Goal: Information Seeking & Learning: Learn about a topic

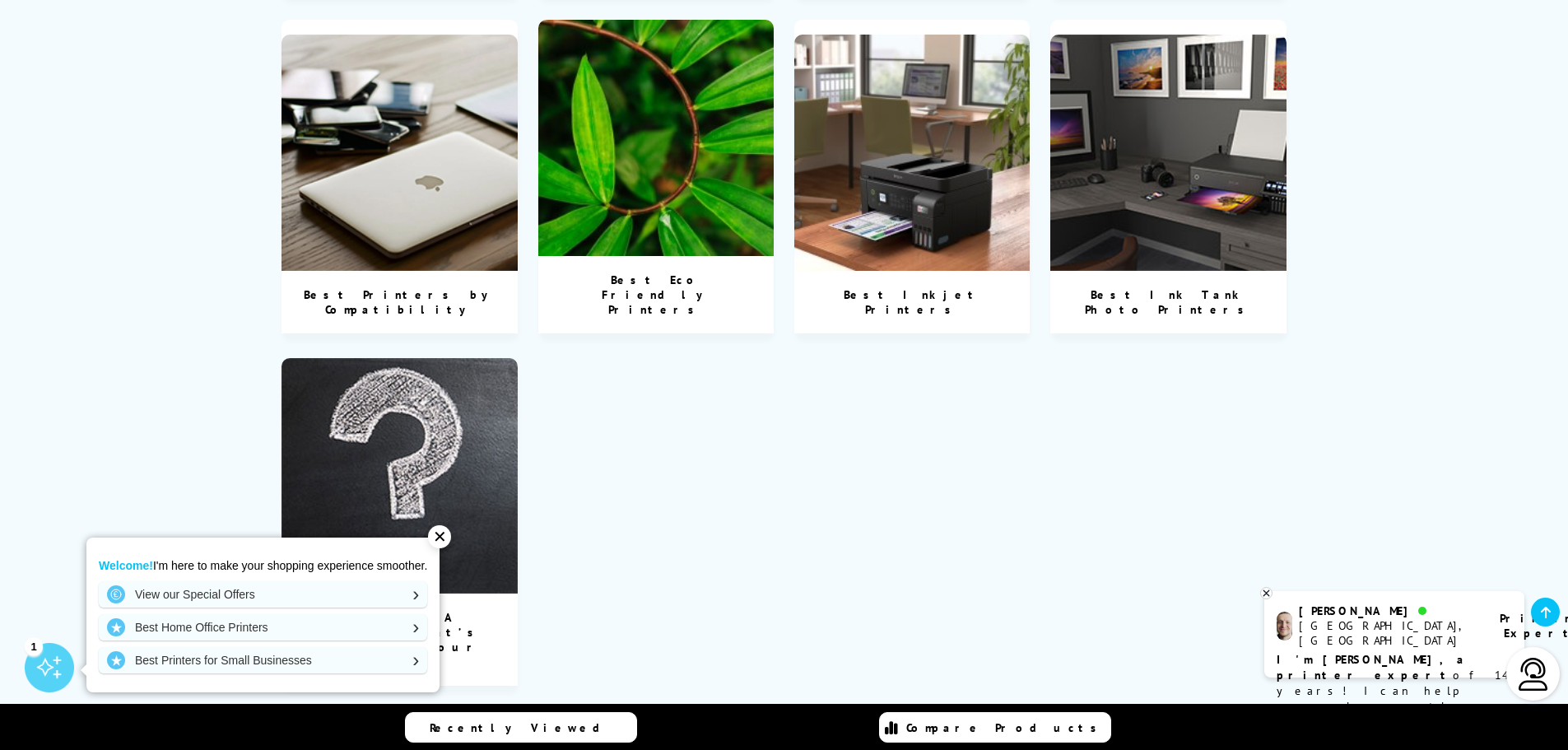
scroll to position [2388, 0]
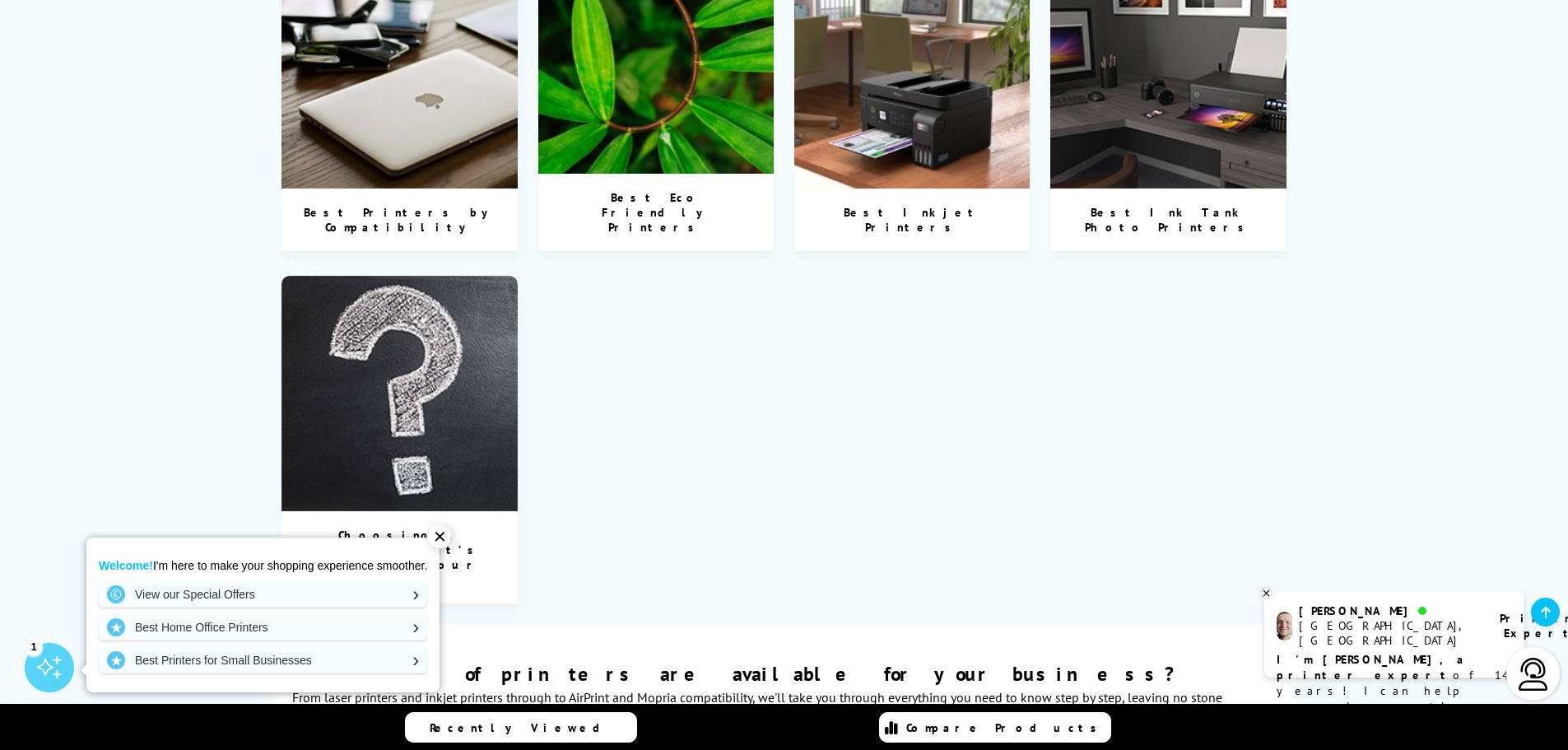
click at [428, 512] on div "Choosing A Printer That’s Best For Your Needs" at bounding box center [399, 558] width 236 height 92
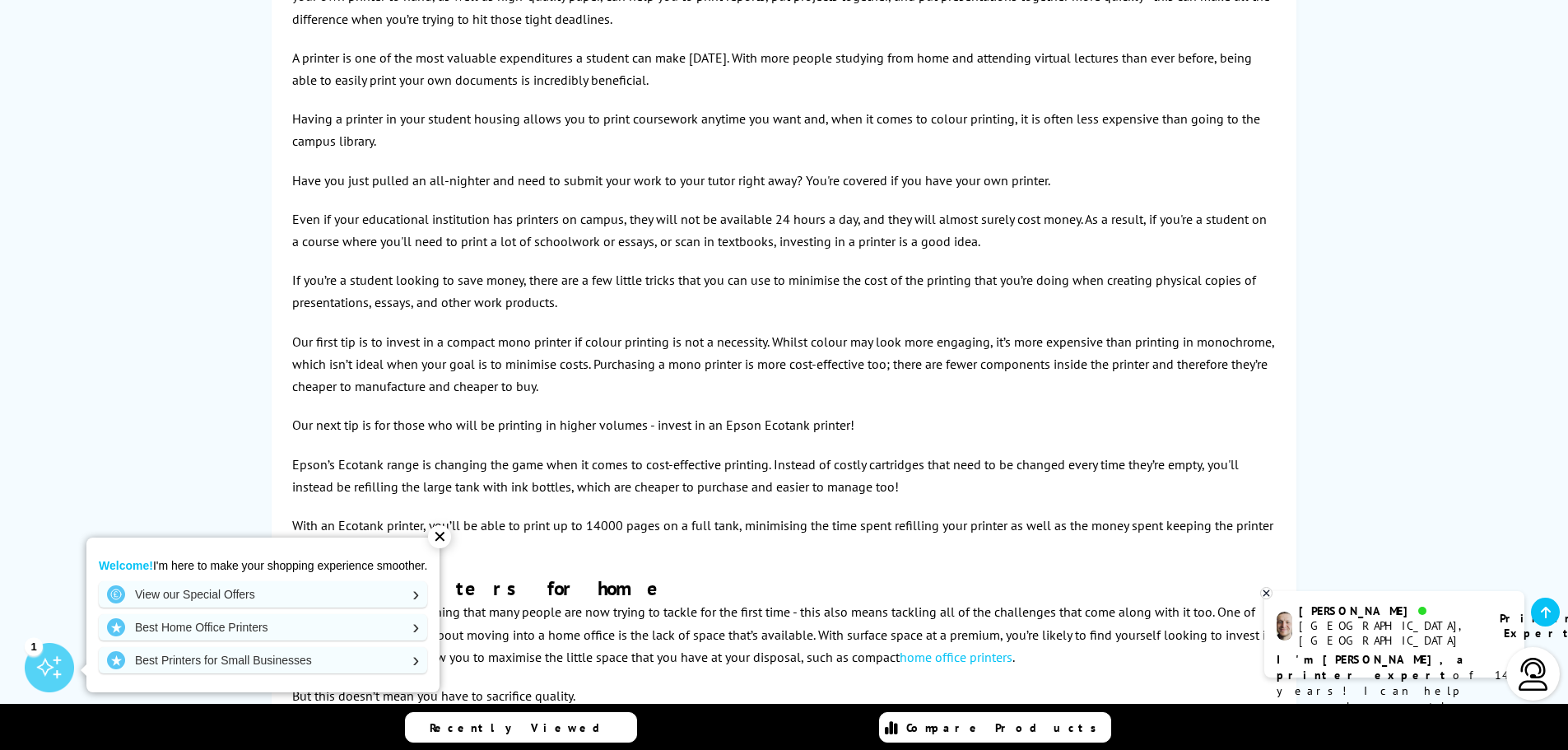
scroll to position [3129, 0]
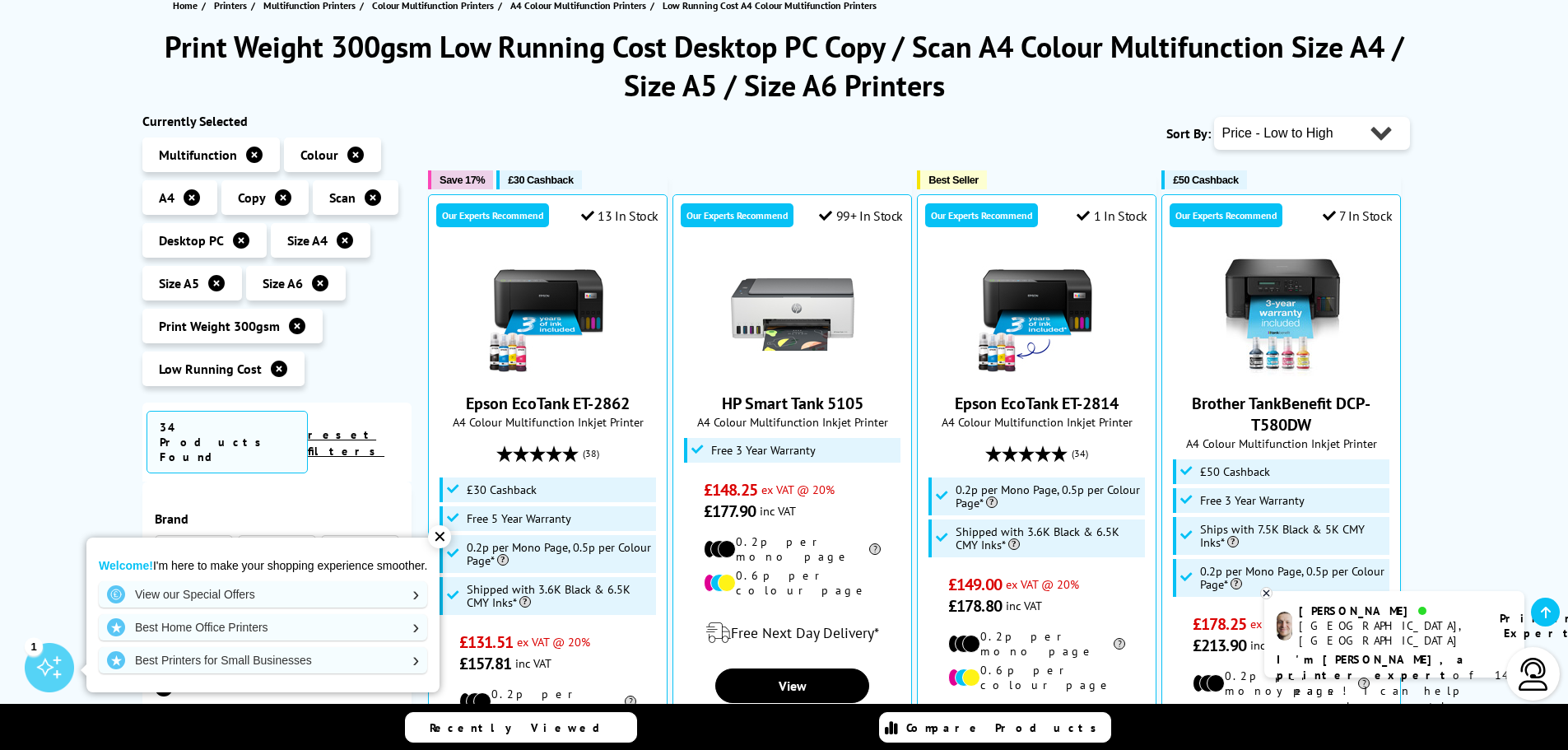
scroll to position [250, 0]
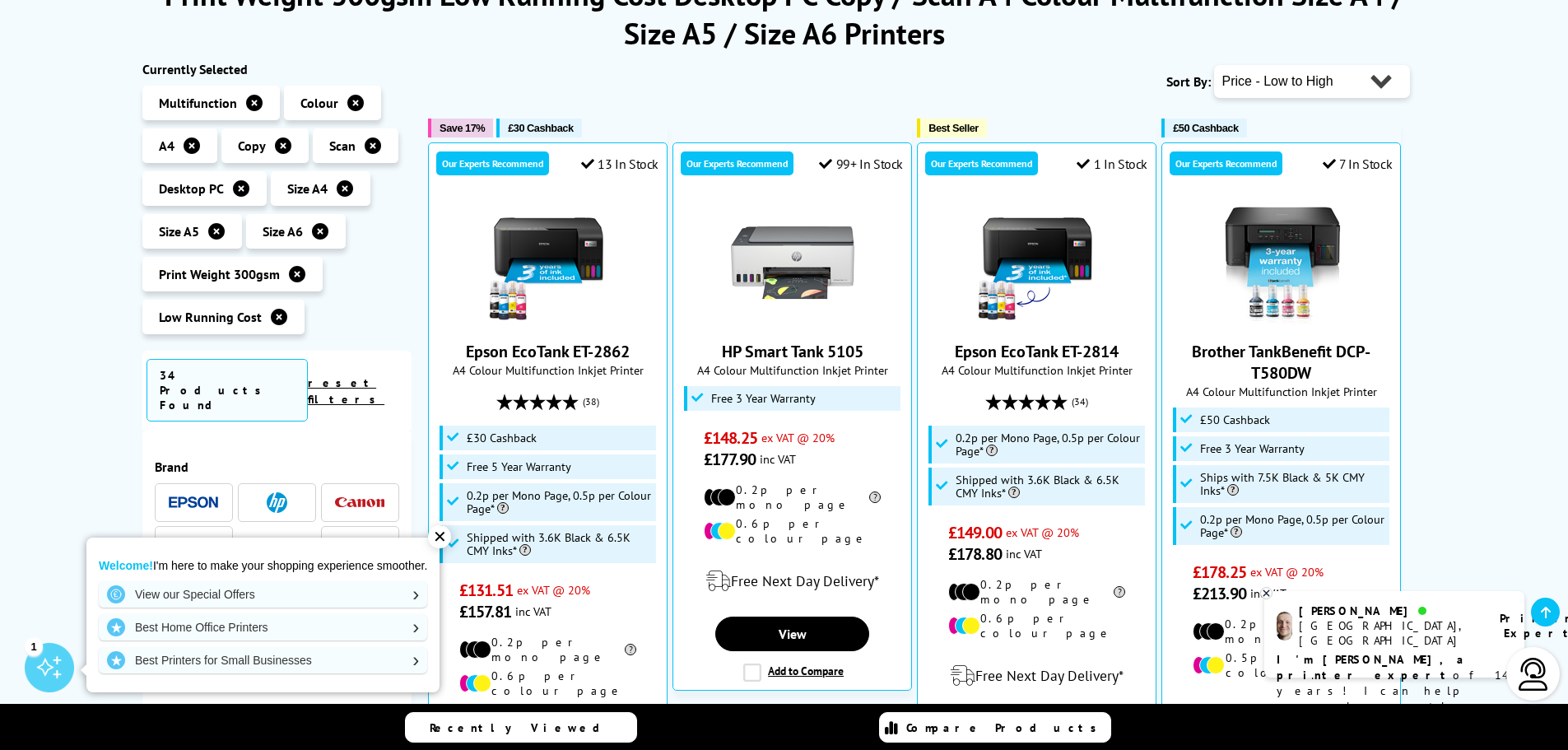
click at [185, 497] on img at bounding box center [193, 502] width 49 height 12
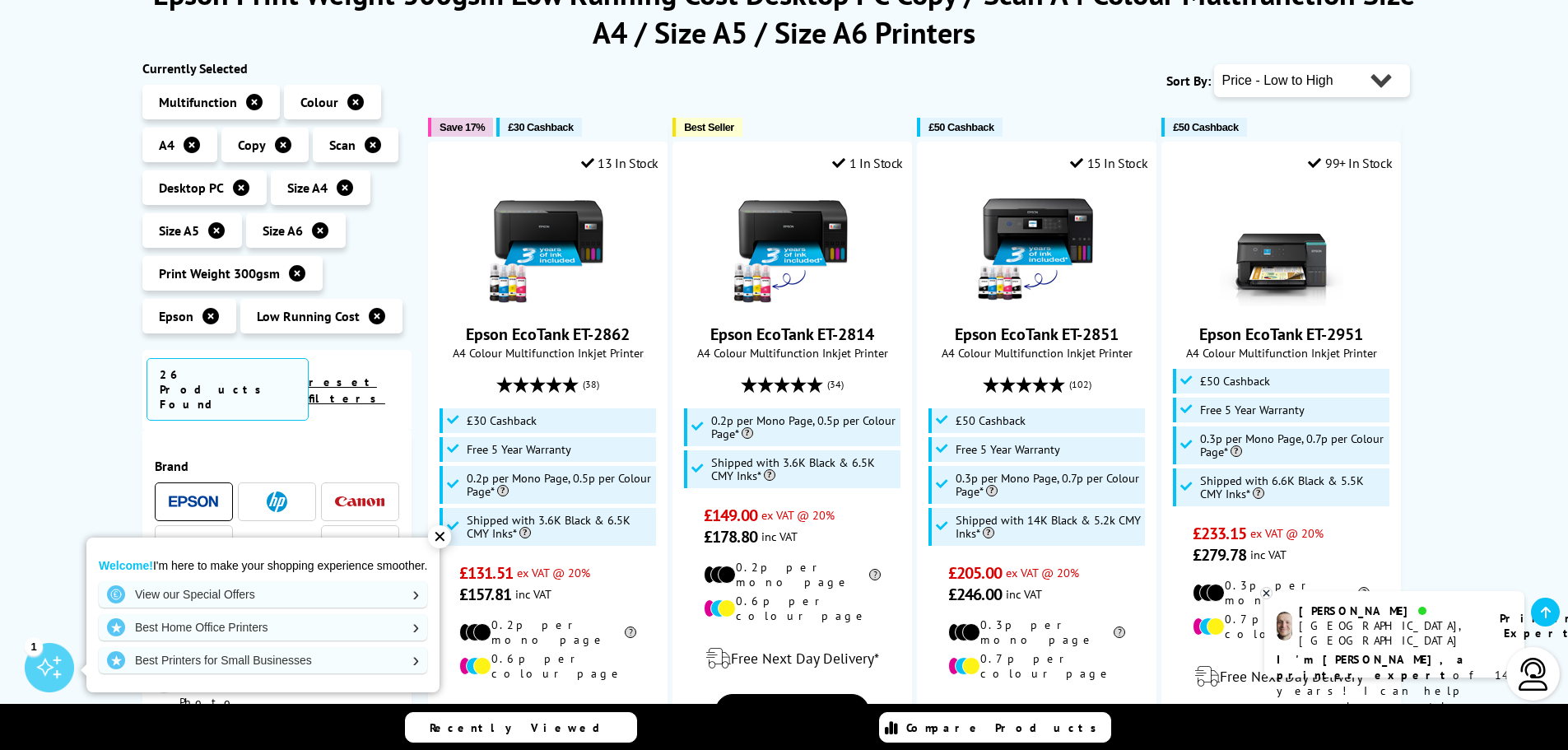
scroll to position [250, 0]
click at [567, 332] on link "Epson EcoTank ET-2862" at bounding box center [548, 334] width 164 height 22
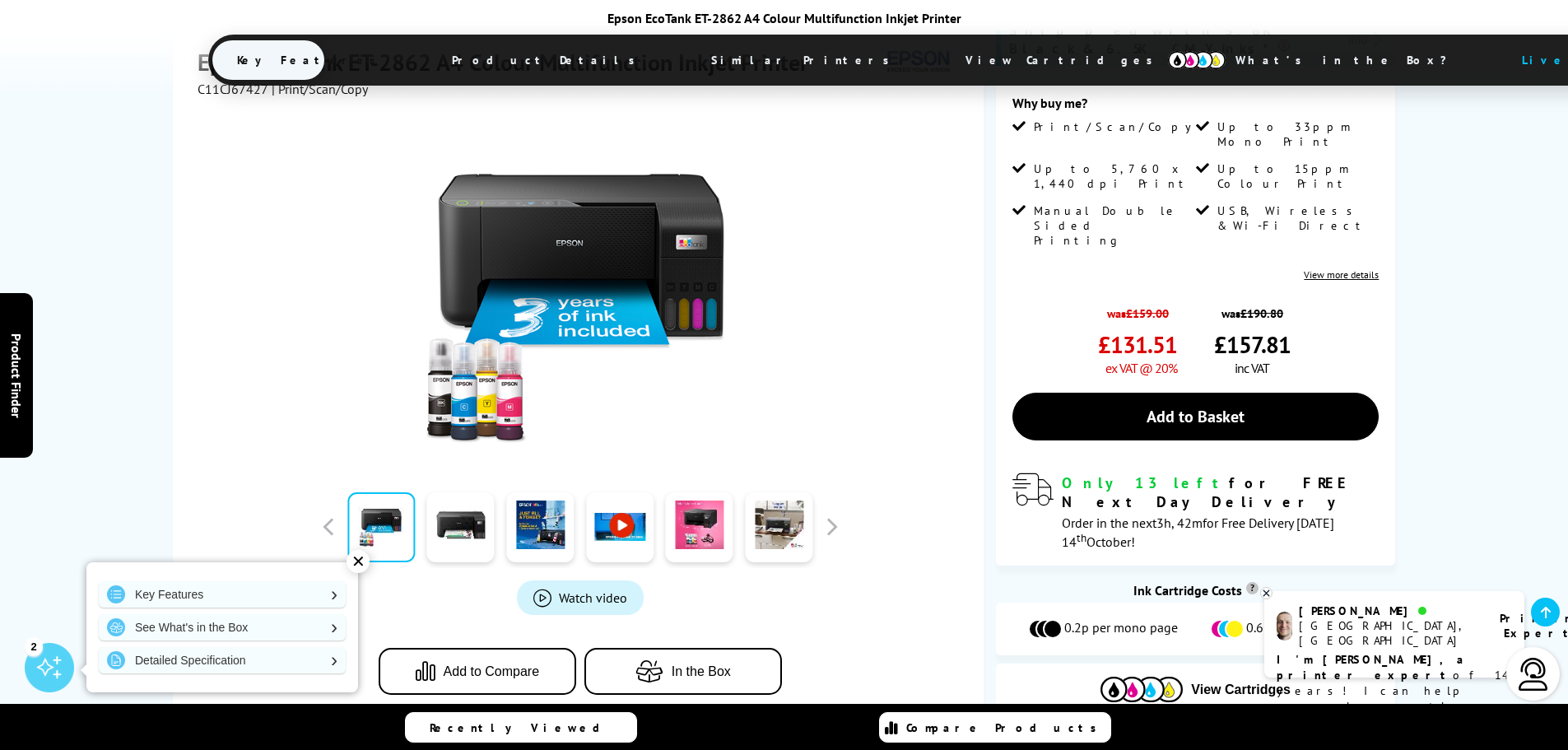
scroll to position [494, 0]
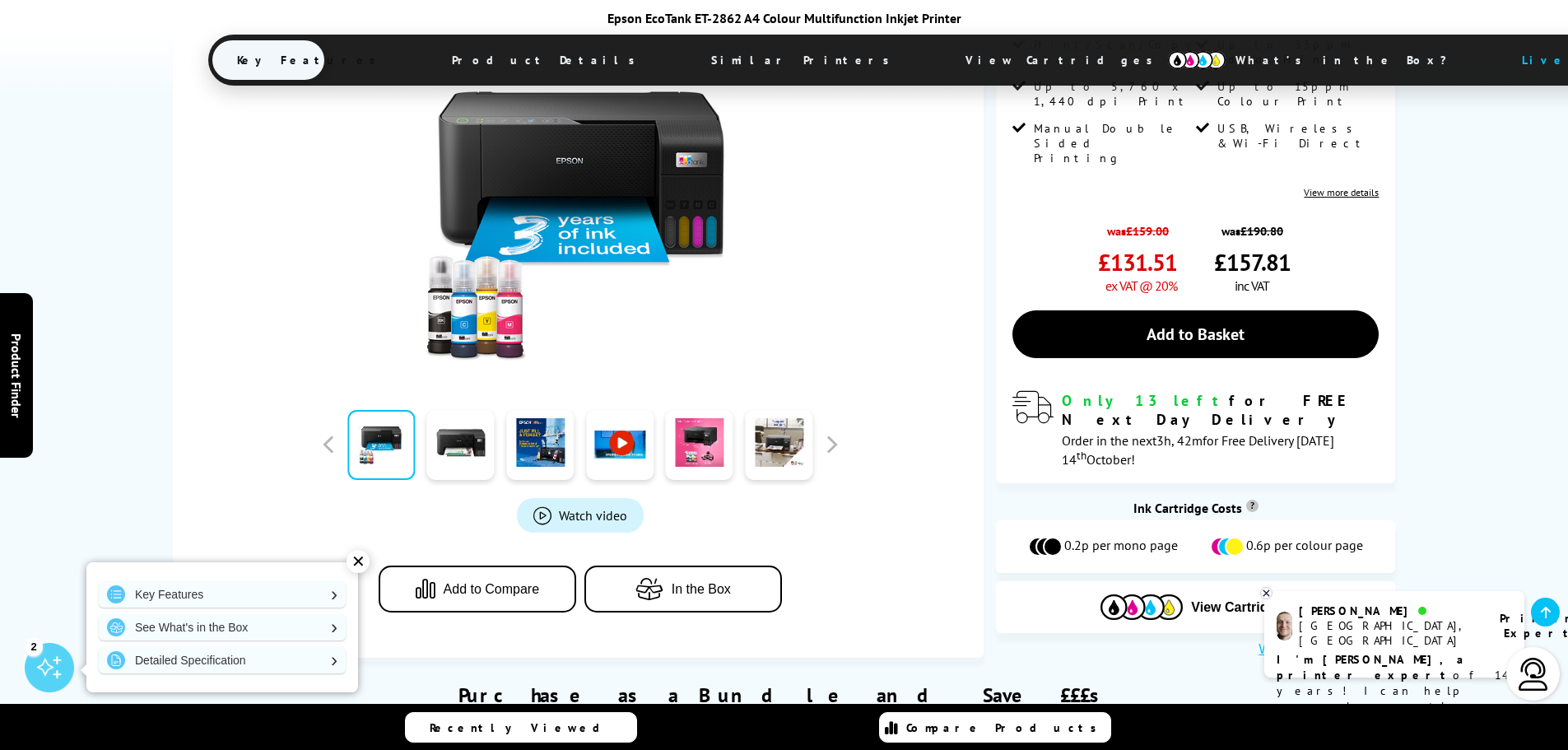
click at [469, 582] on span "Add to Compare" at bounding box center [492, 590] width 96 height 15
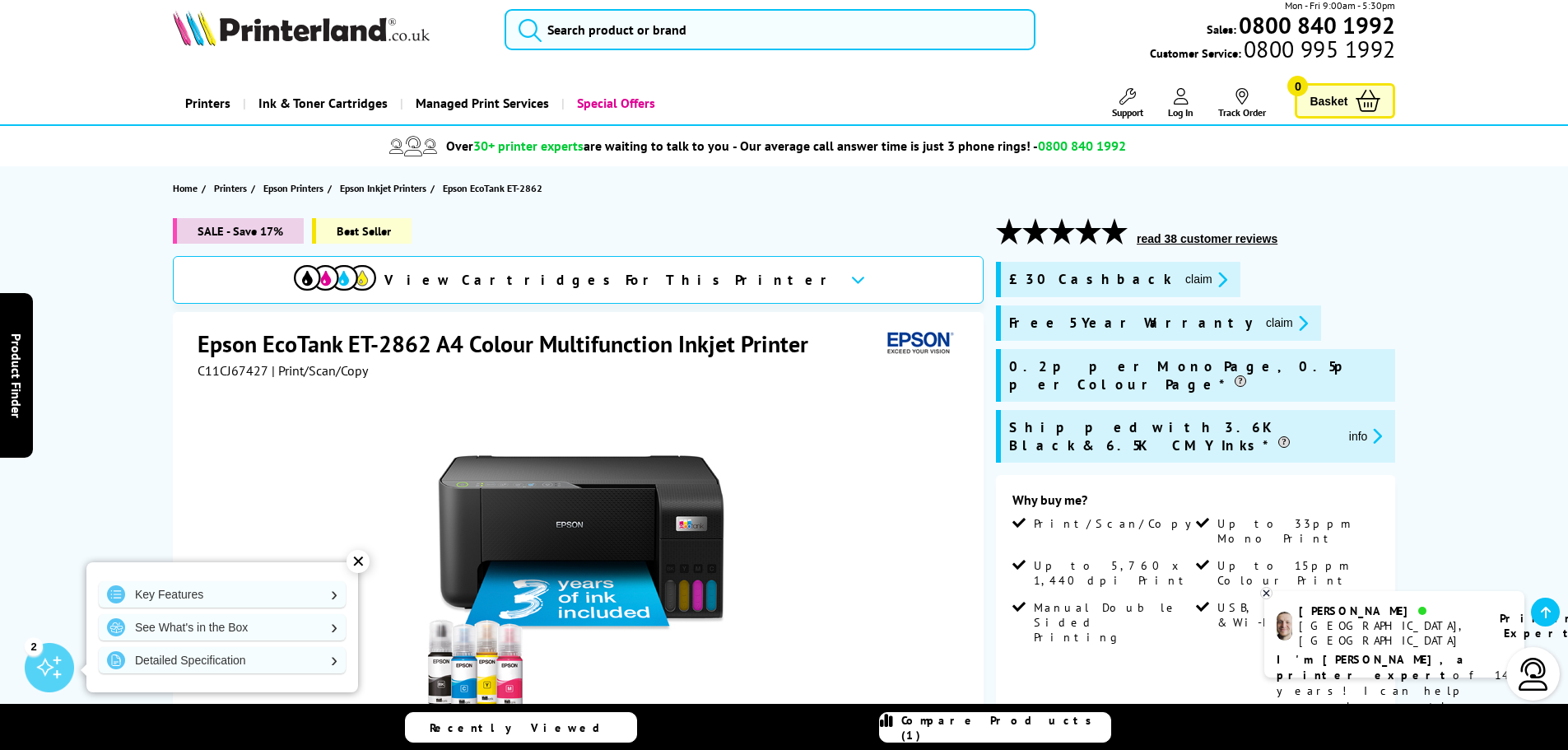
scroll to position [0, 0]
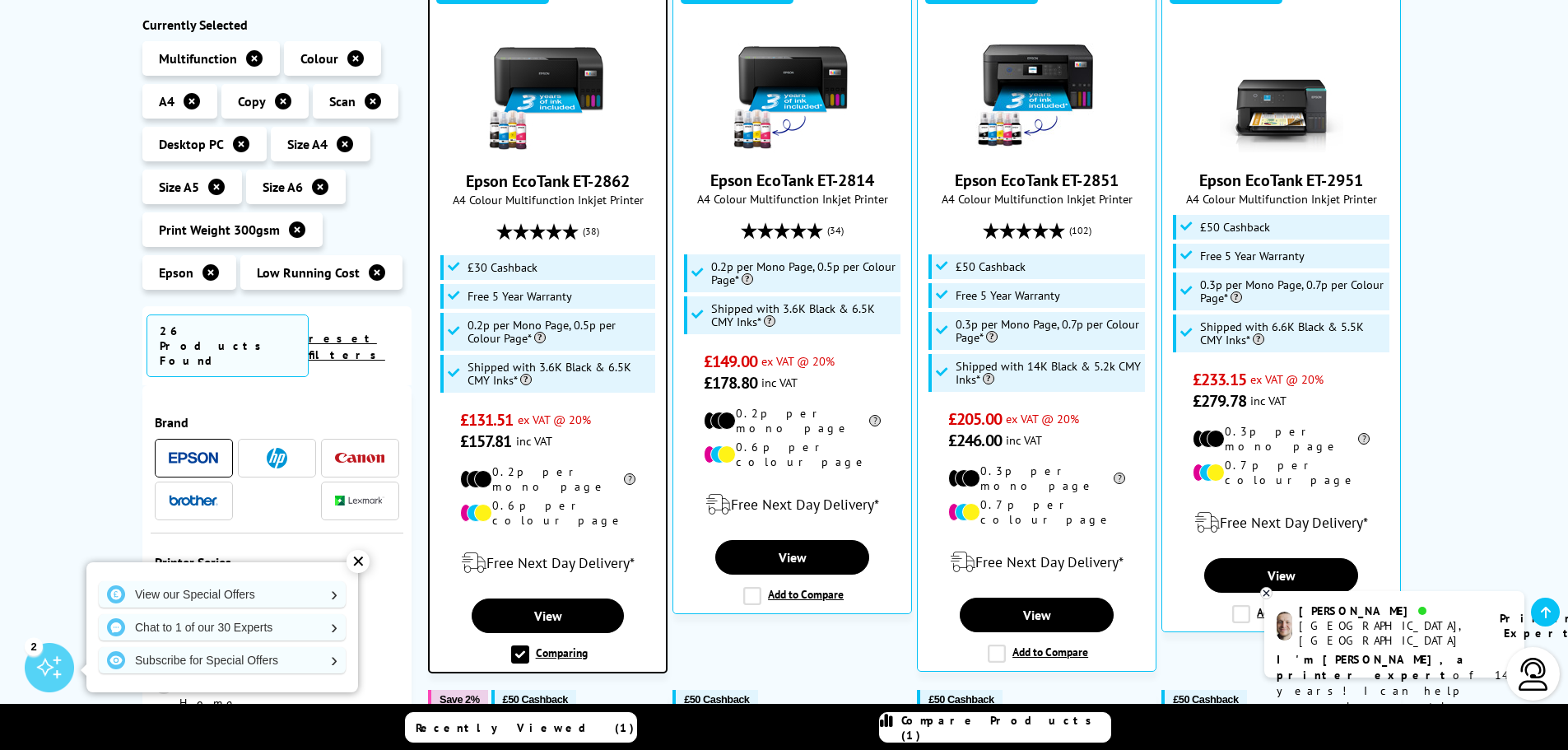
scroll to position [415, 0]
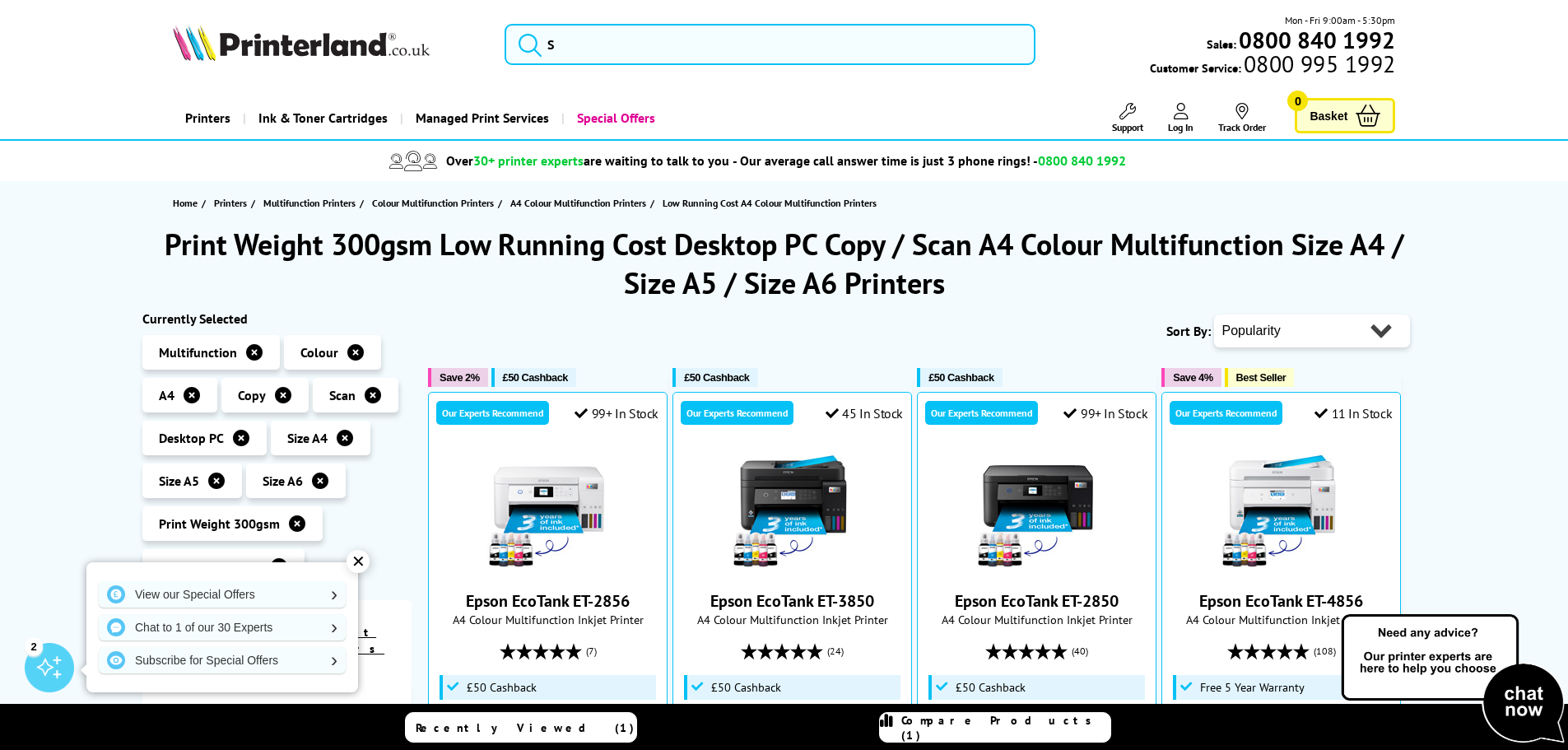
scroll to position [1317, 0]
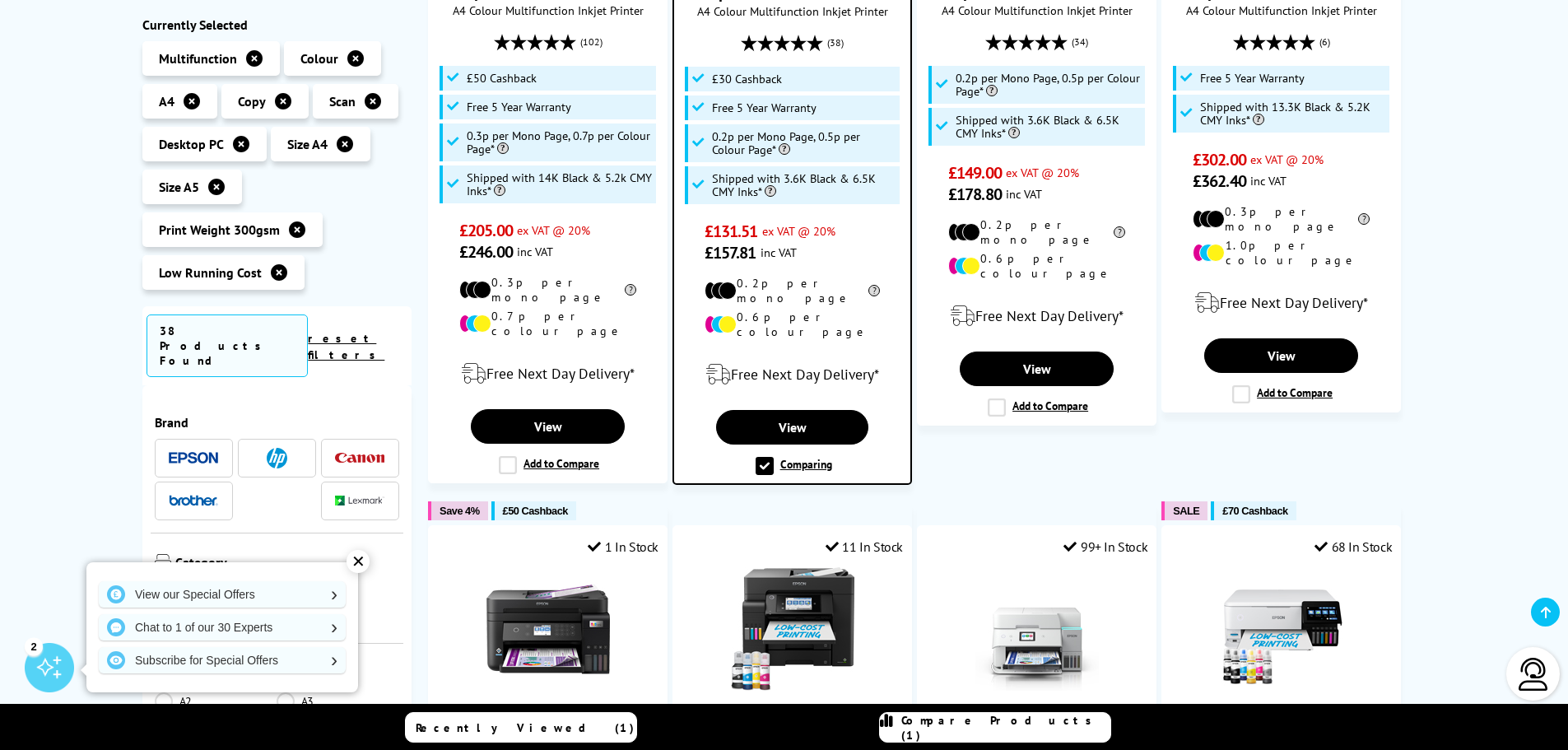
scroll to position [1317, 0]
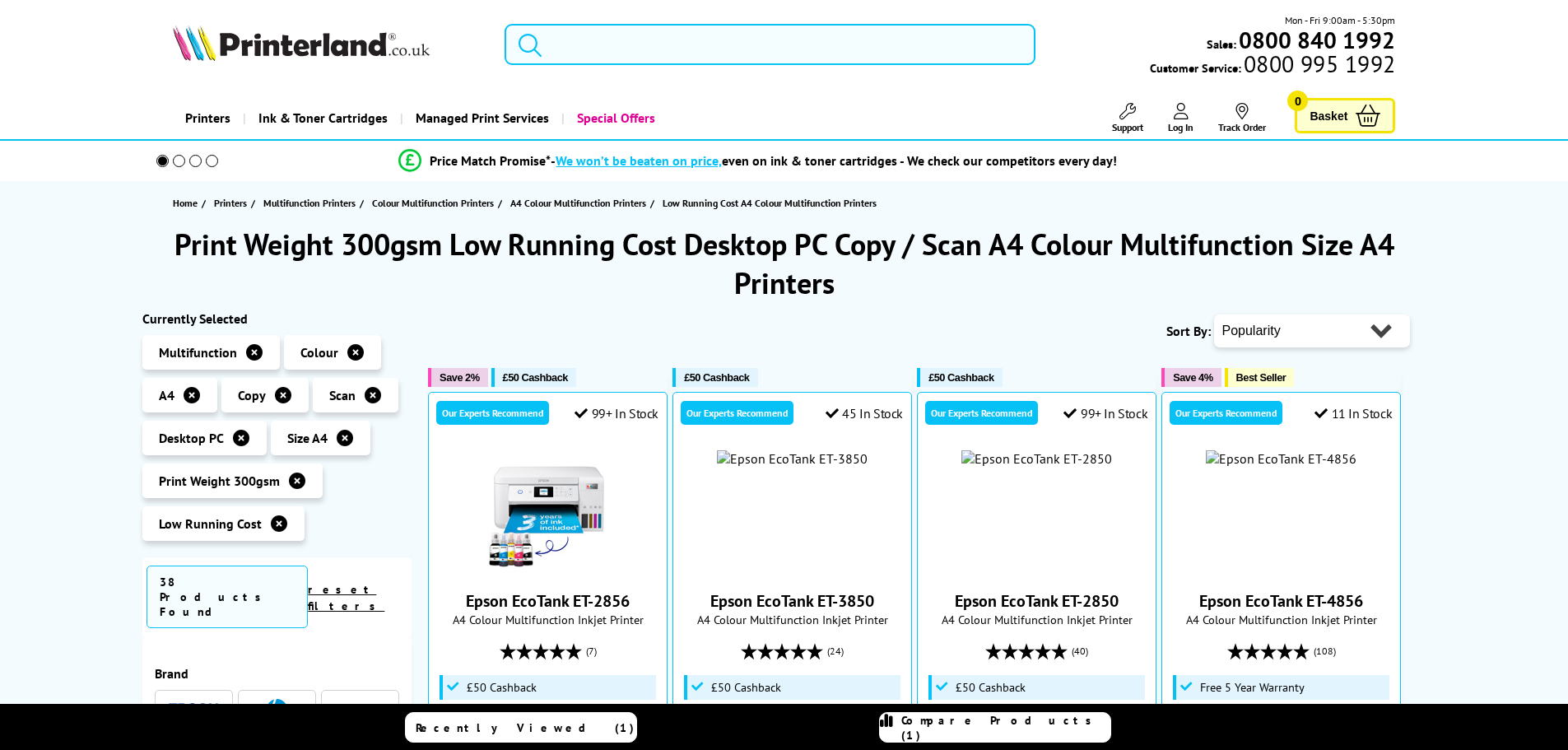
scroll to position [1152, 0]
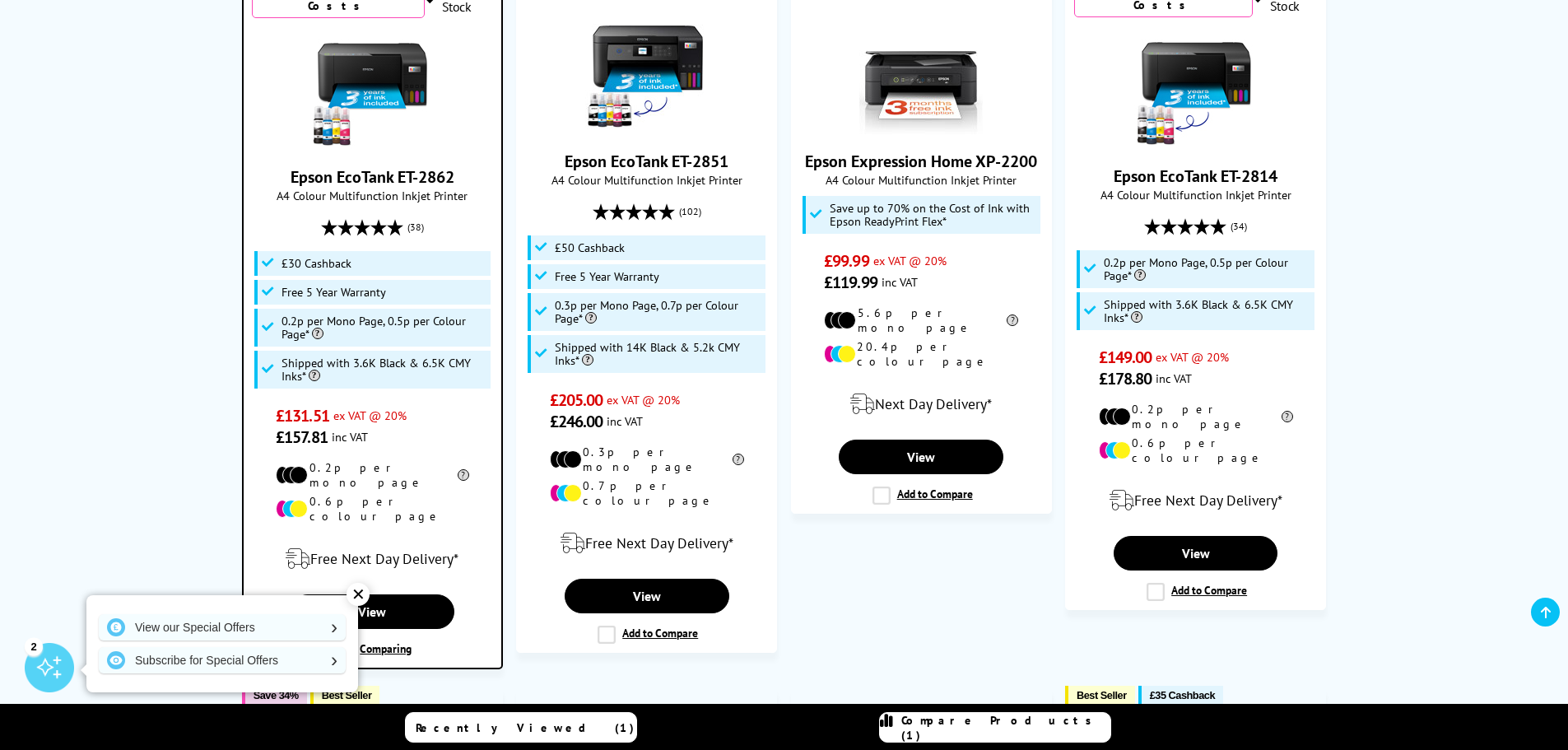
scroll to position [741, 0]
